Goal: Task Accomplishment & Management: Use online tool/utility

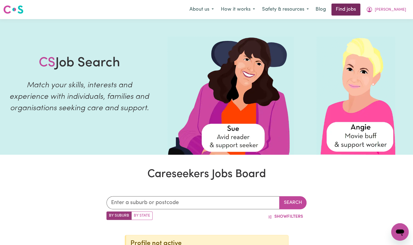
drag, startPoint x: 0, startPoint y: 0, endPoint x: 359, endPoint y: 11, distance: 359.0
click at [359, 11] on link "Find jobs" at bounding box center [345, 10] width 29 height 12
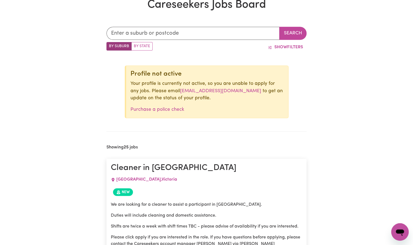
scroll to position [166, 0]
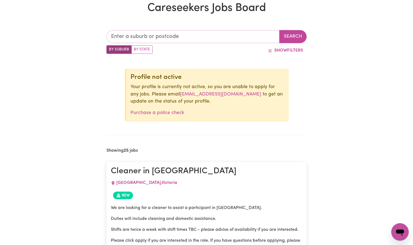
click at [146, 38] on input "text" at bounding box center [192, 36] width 173 height 13
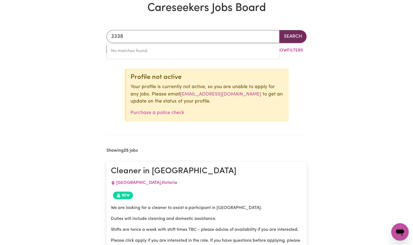
click at [288, 39] on button "Search" at bounding box center [292, 36] width 27 height 13
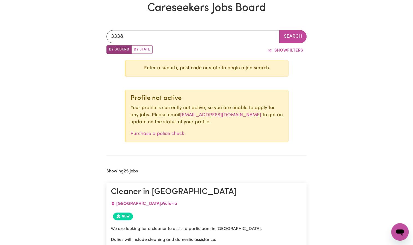
click at [124, 49] on label "By Suburb" at bounding box center [118, 49] width 25 height 8
click at [110, 49] on input "By Suburb" at bounding box center [108, 47] width 4 height 4
click at [131, 38] on input "3338" at bounding box center [192, 36] width 173 height 13
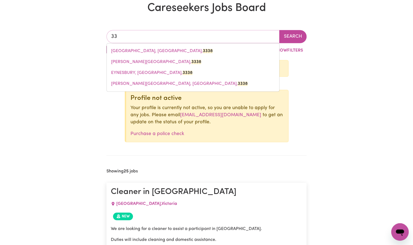
type input "3"
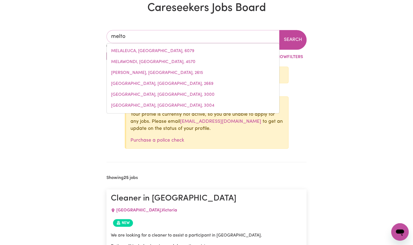
type input "[PERSON_NAME]"
type input "[GEOGRAPHIC_DATA], [GEOGRAPHIC_DATA], 5552"
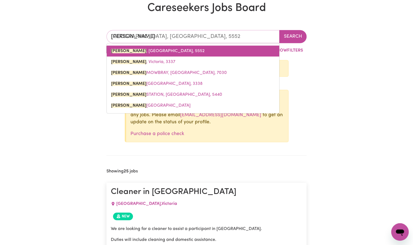
click at [137, 53] on span "[GEOGRAPHIC_DATA] , [GEOGRAPHIC_DATA], 5552" at bounding box center [157, 51] width 93 height 4
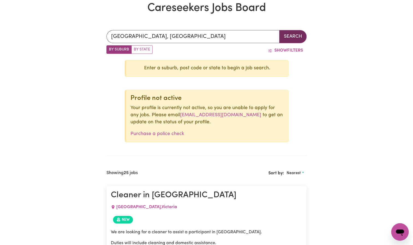
click at [300, 34] on button "Search" at bounding box center [292, 36] width 27 height 13
